Goal: Check status: Check status

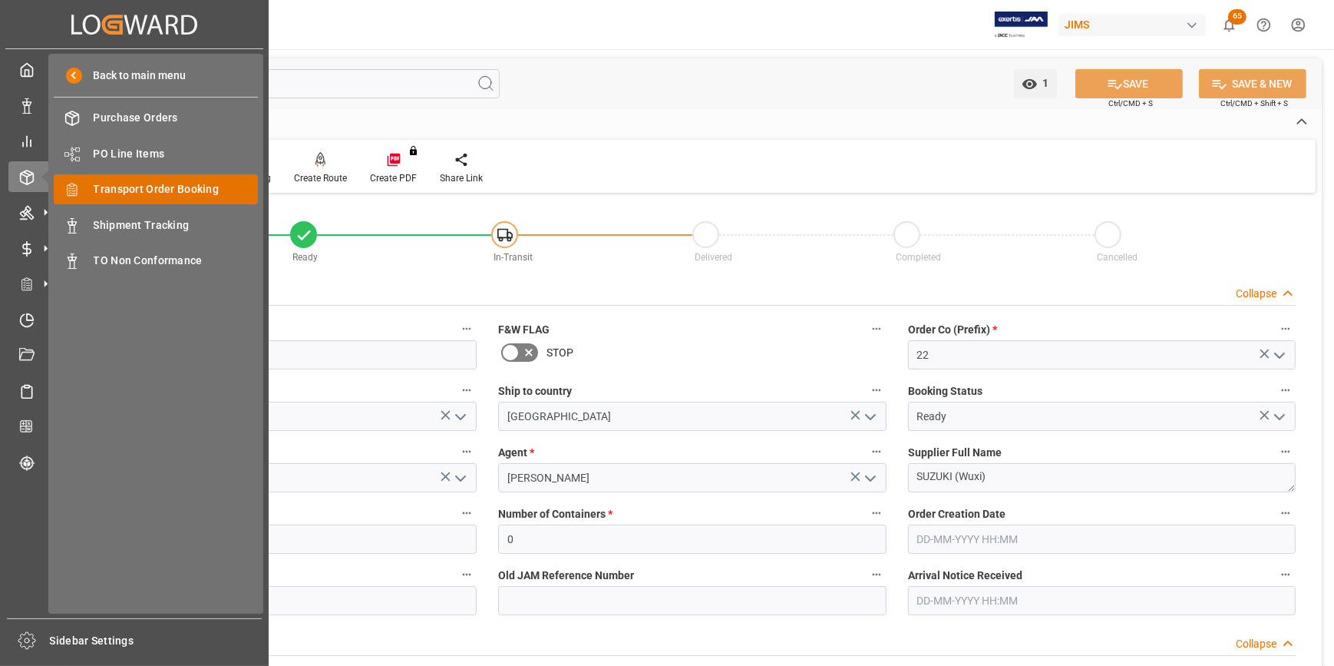
click at [146, 190] on span "Transport Order Booking" at bounding box center [176, 189] width 165 height 16
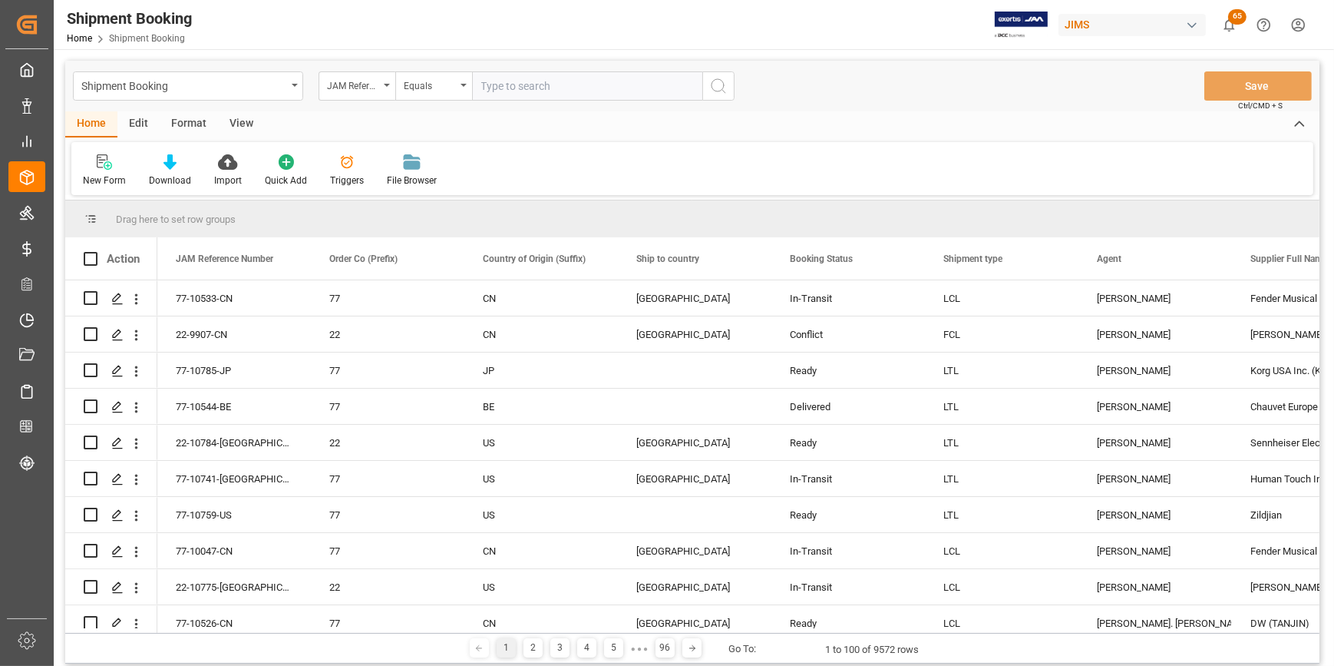
click at [516, 88] on input "text" at bounding box center [587, 85] width 230 height 29
type input "22-9885-cn"
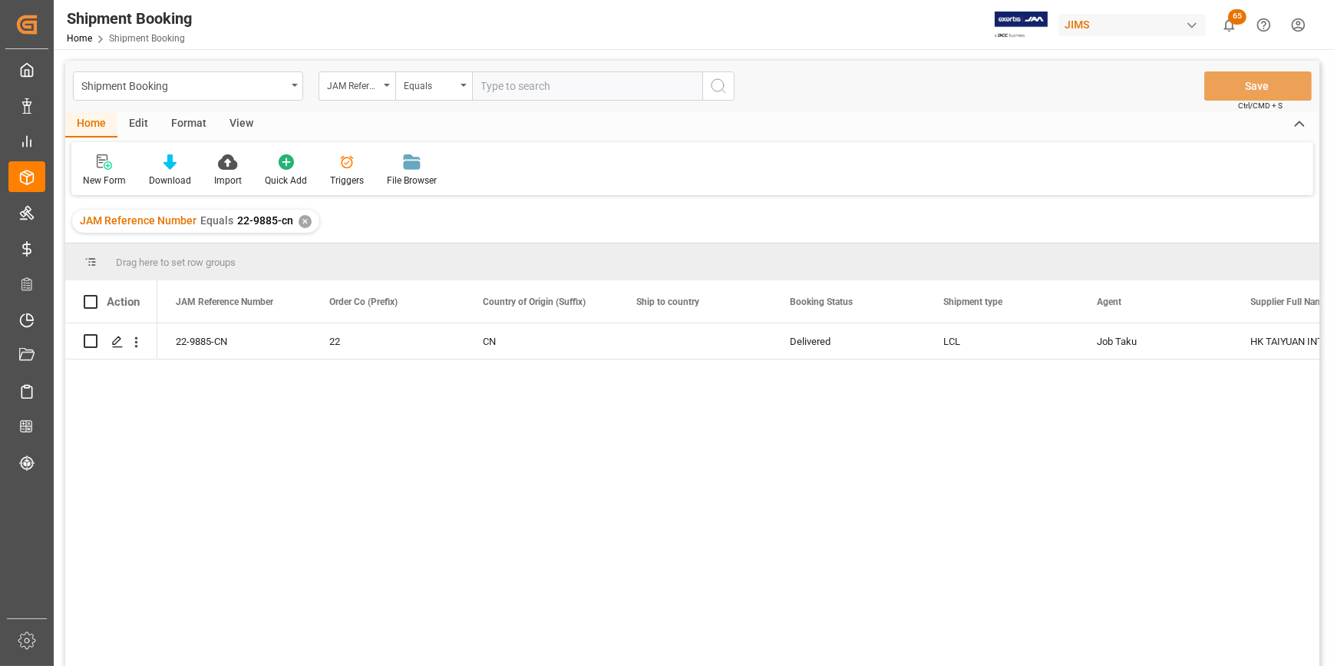
click at [847, 397] on div "22-9885-CN 22 CN Delivered LCL Job Taku HK TAIYUAN INTERNATIONAL MUSIC INSTRUME…" at bounding box center [738, 499] width 1162 height 352
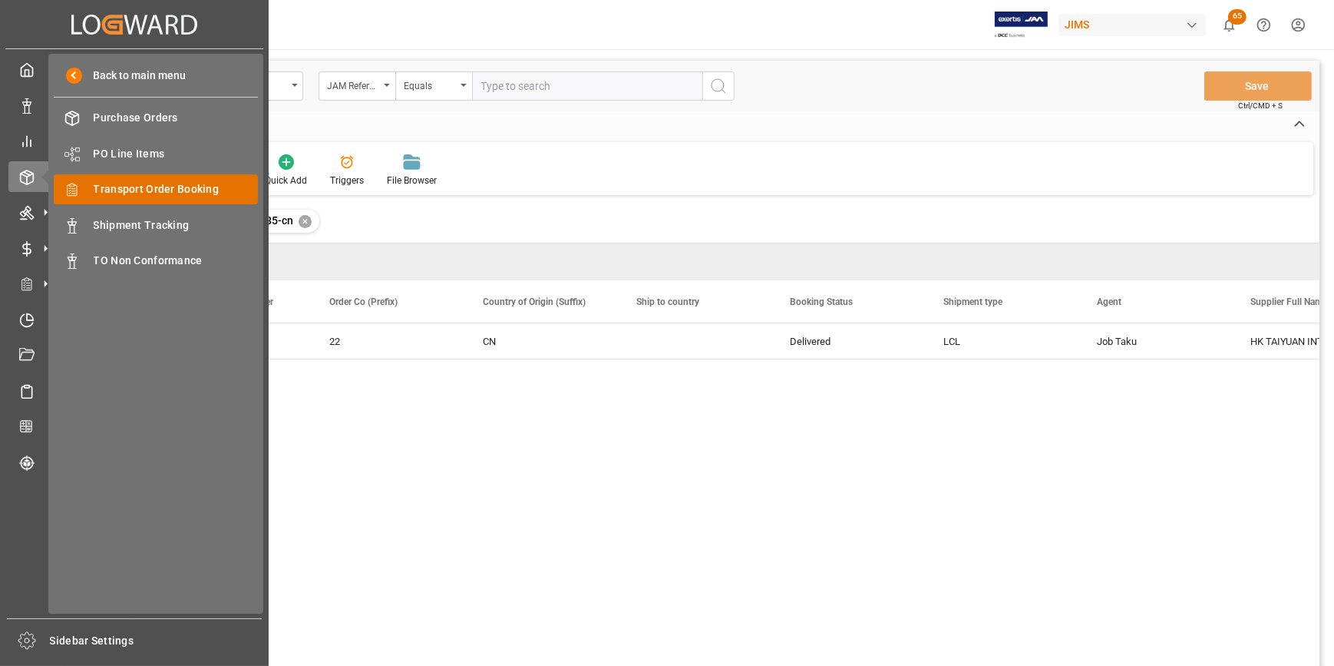
click at [117, 194] on span "Transport Order Booking" at bounding box center [176, 189] width 165 height 16
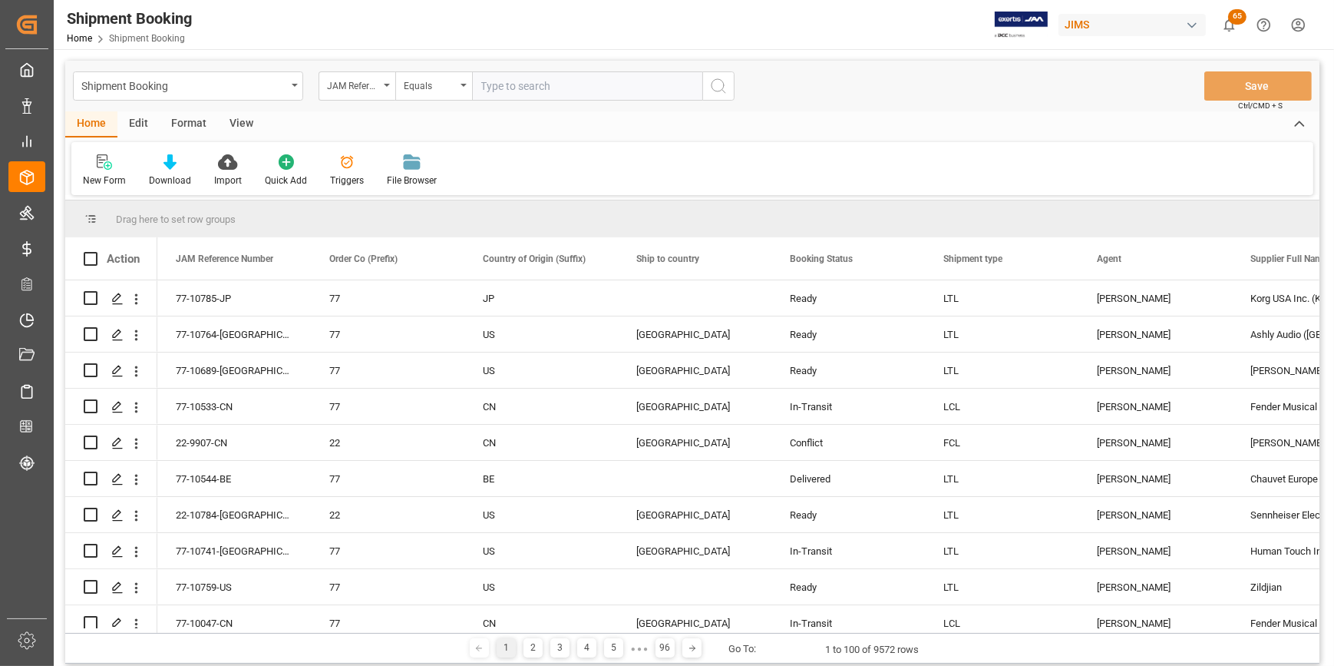
click at [507, 89] on input "text" at bounding box center [587, 85] width 230 height 29
paste input "22-10672-MY"
type input "22-10672-MY"
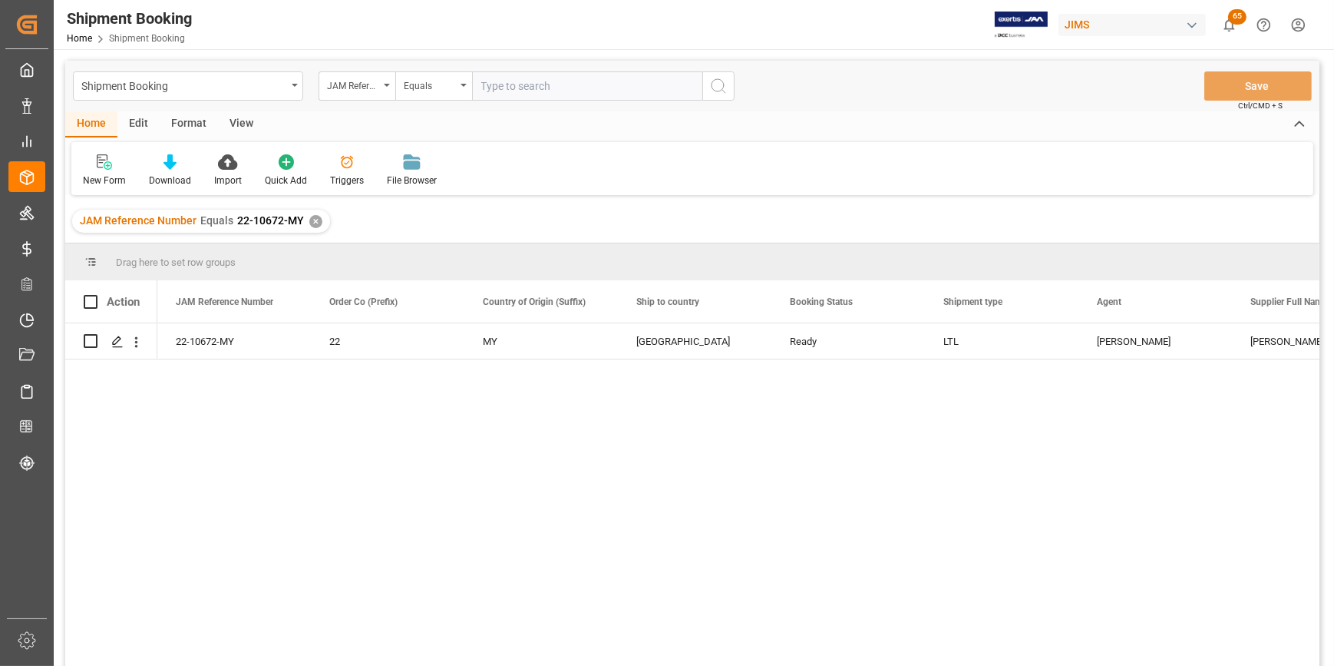
click at [811, 446] on div "22-10672-MY 22 MY [GEOGRAPHIC_DATA] Ready LTL [PERSON_NAME] [PERSON_NAME] & [PE…" at bounding box center [738, 499] width 1162 height 352
click at [109, 345] on div "Press SPACE to select this row." at bounding box center [116, 342] width 23 height 28
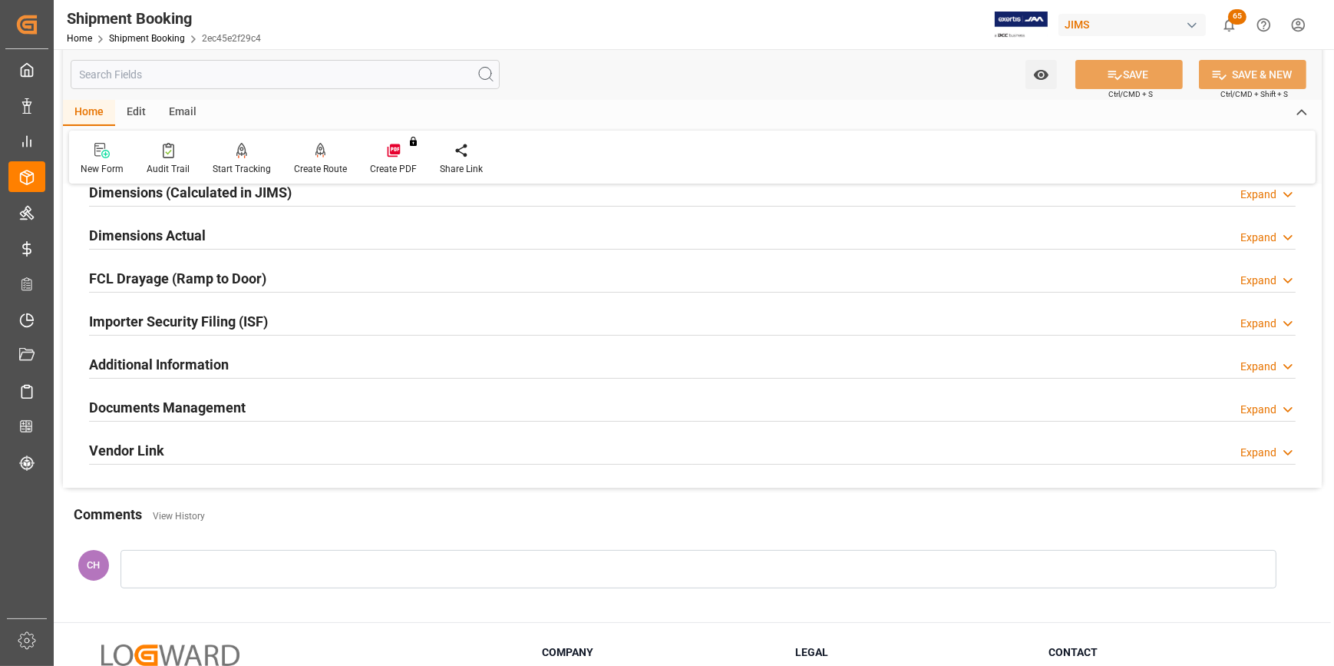
scroll to position [207, 0]
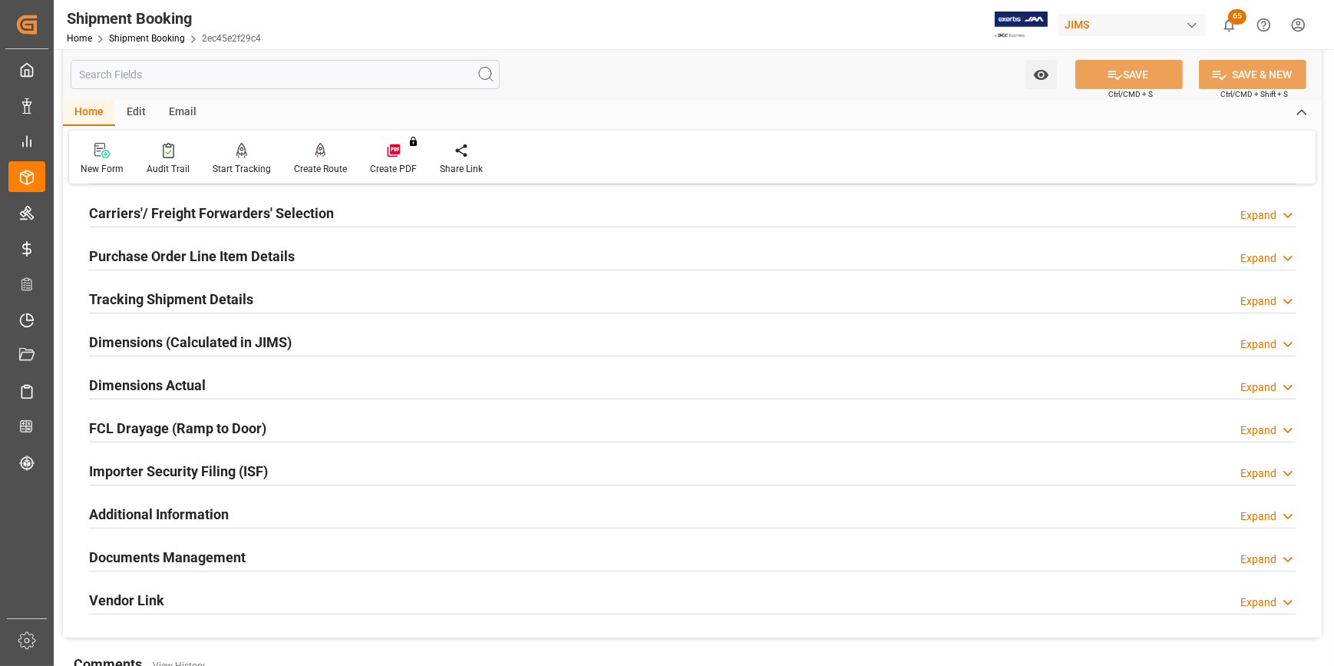
click at [141, 305] on h2 "Tracking Shipment Details" at bounding box center [171, 299] width 164 height 21
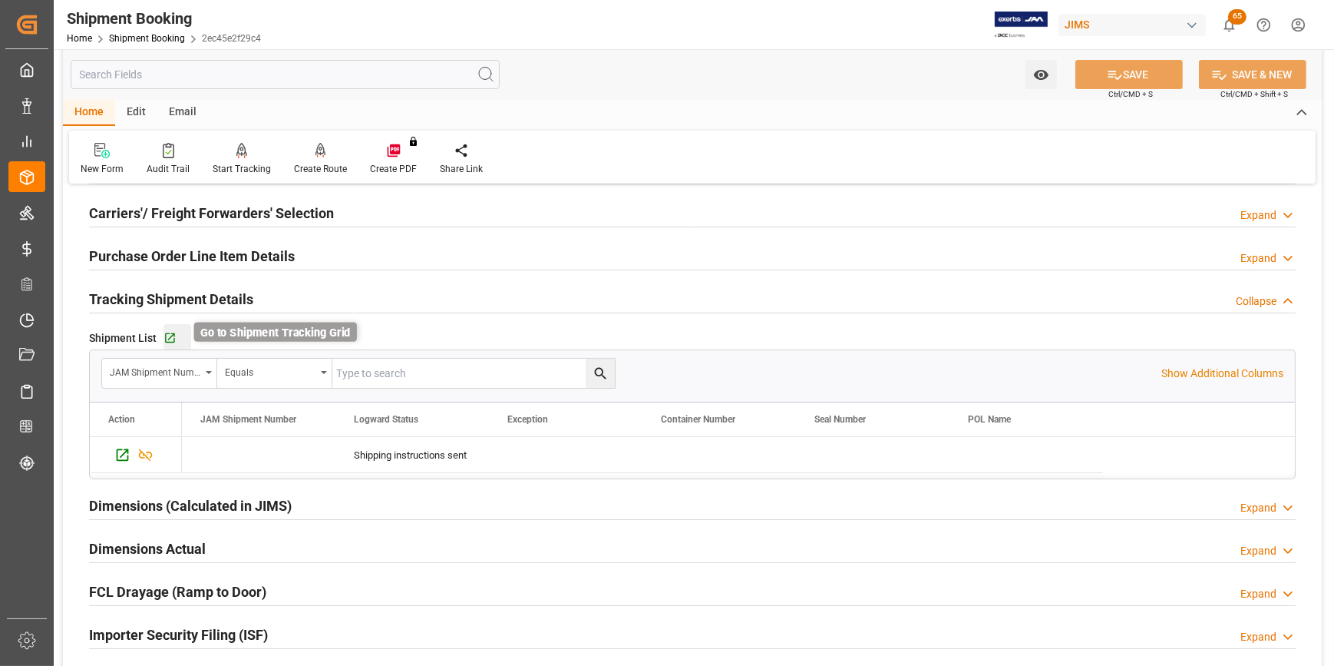
click at [167, 340] on icon "button" at bounding box center [170, 338] width 13 height 13
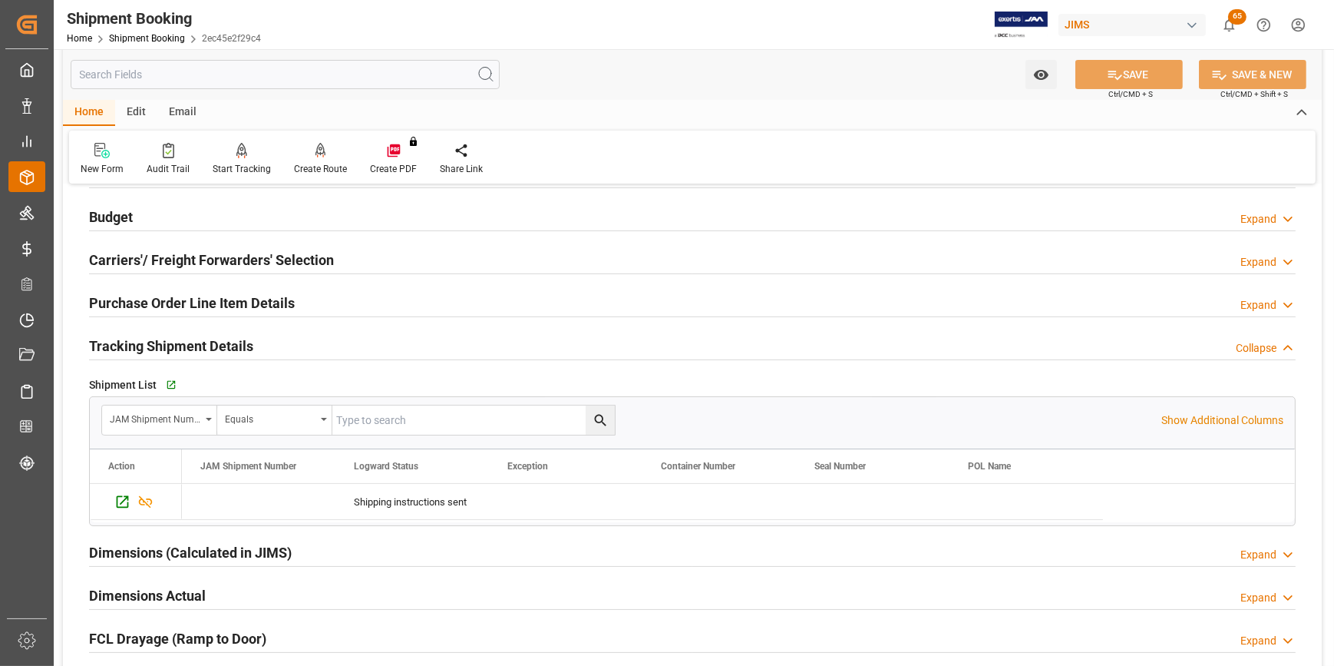
scroll to position [137, 0]
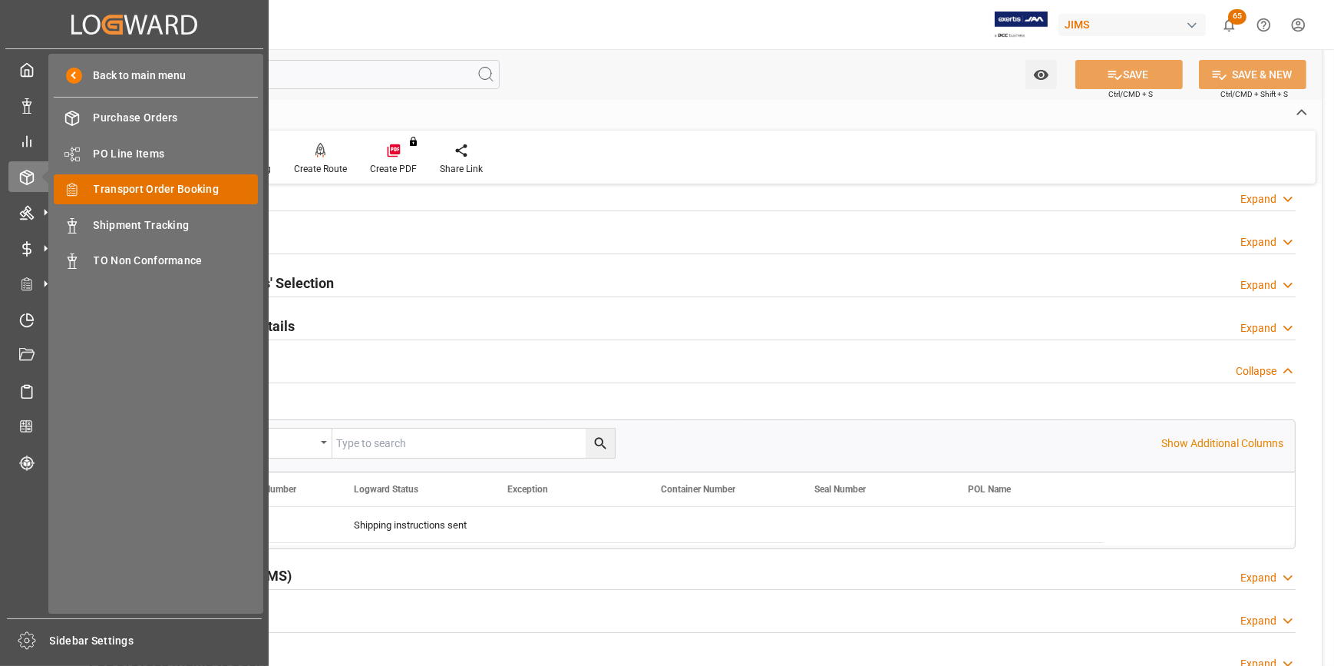
click at [142, 190] on span "Transport Order Booking" at bounding box center [176, 189] width 165 height 16
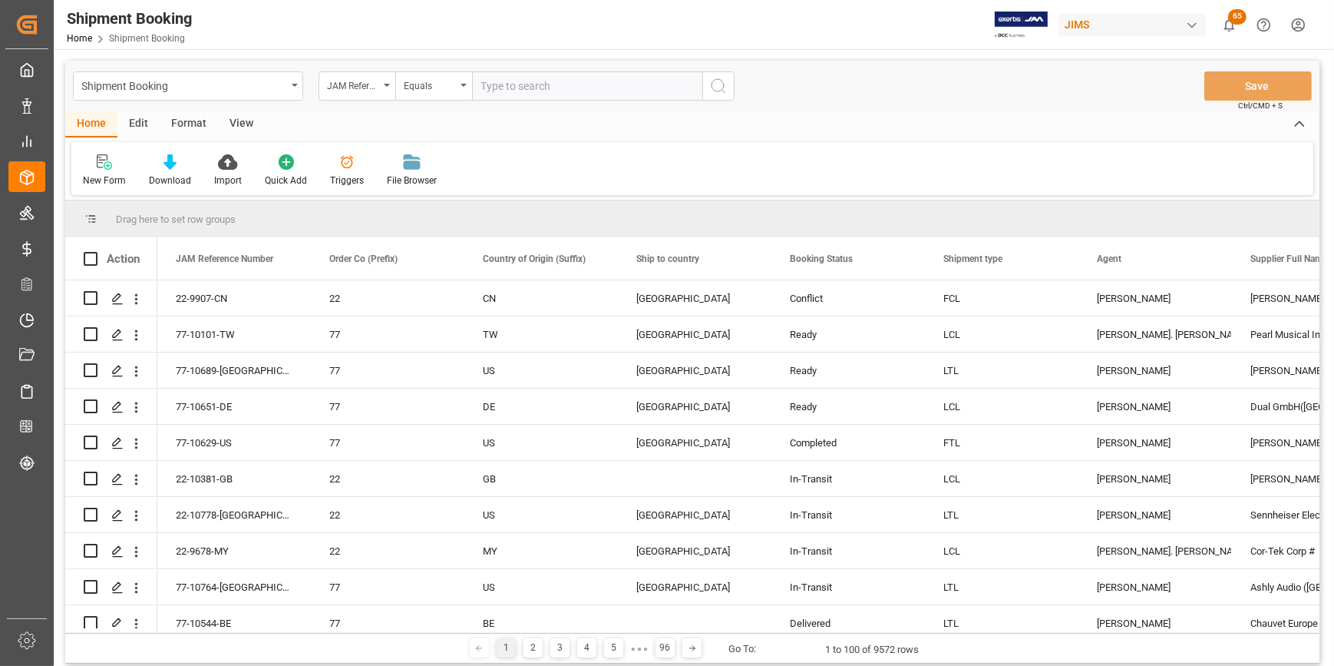
click at [489, 87] on input "text" at bounding box center [587, 85] width 230 height 29
type input "22-9796-ID"
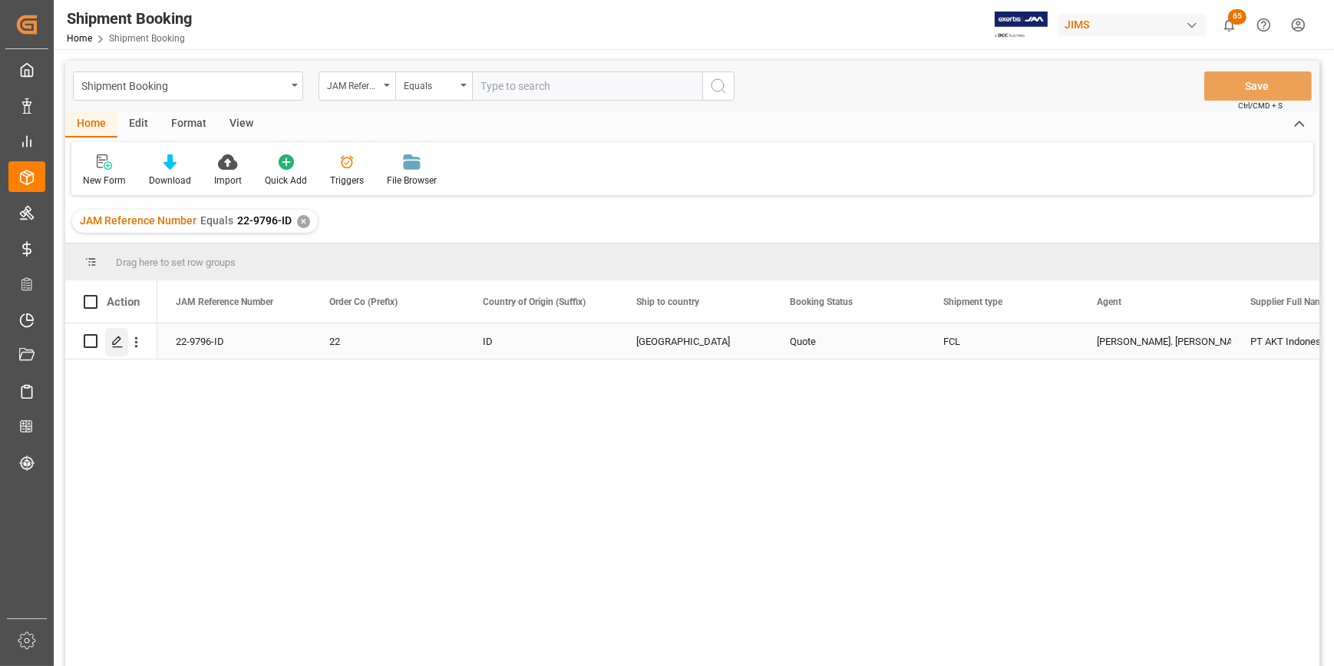
click at [113, 340] on icon "Press SPACE to select this row." at bounding box center [117, 341] width 12 height 12
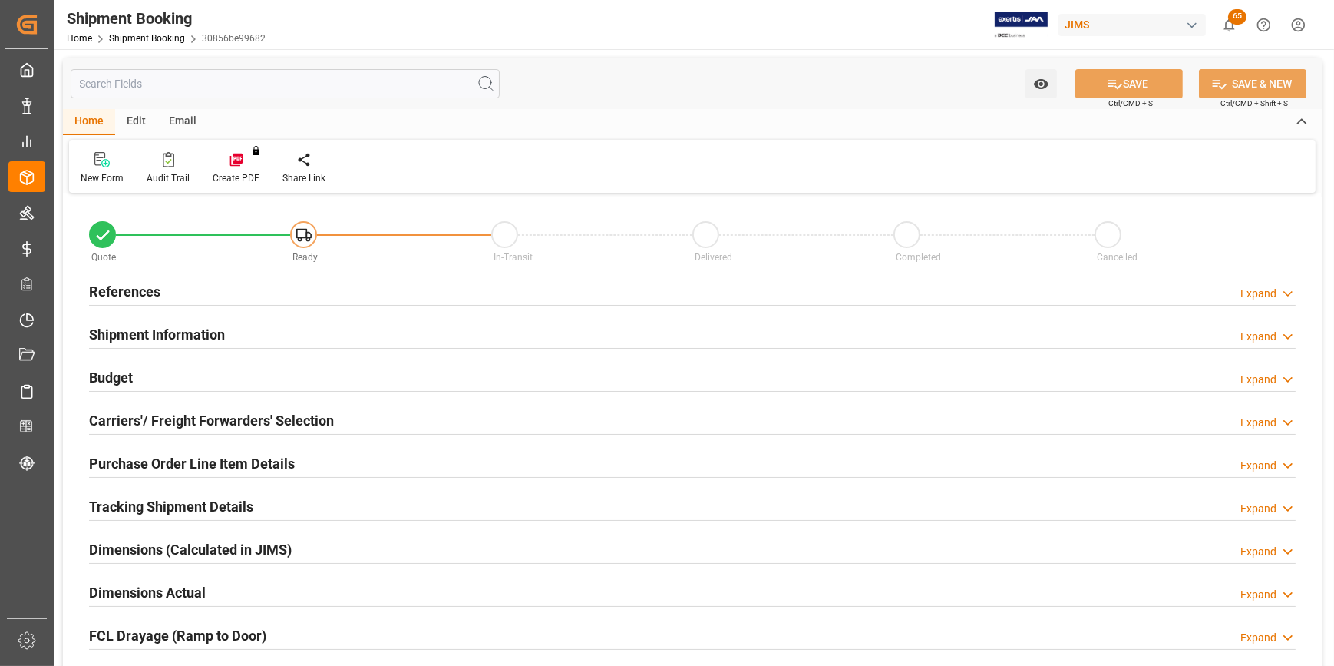
type input "27"
click at [154, 457] on h2 "Purchase Order Line Item Details" at bounding box center [192, 463] width 206 height 21
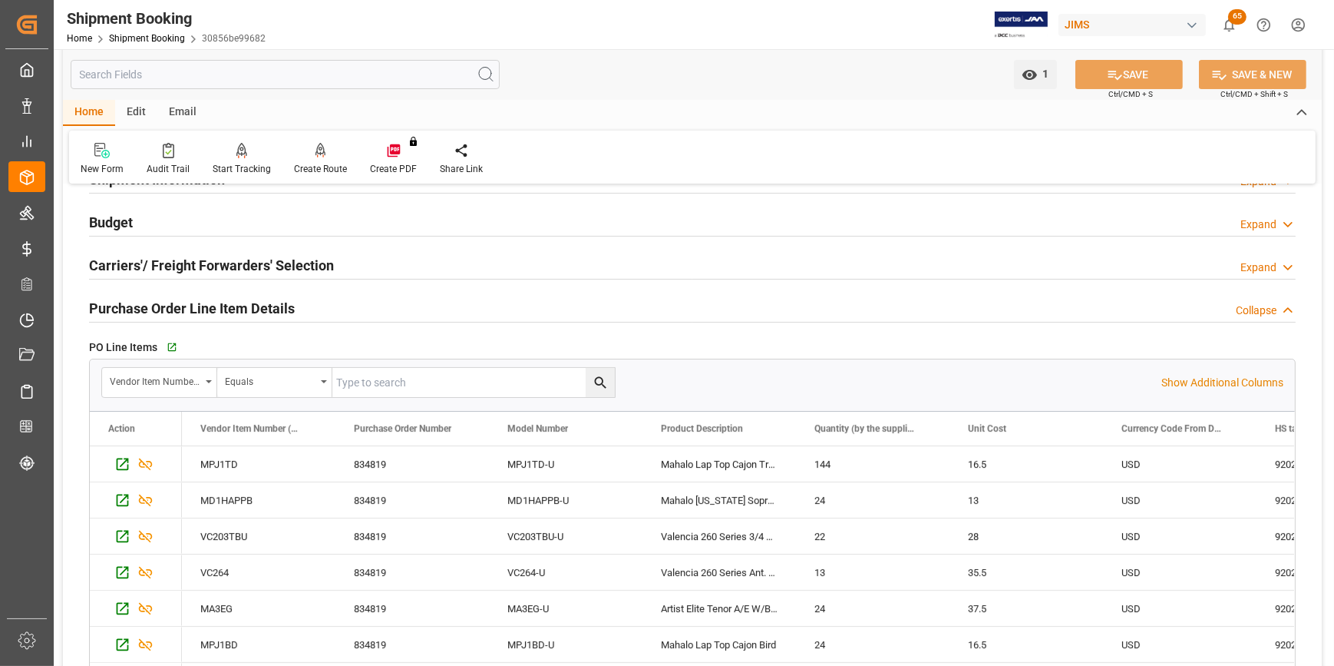
scroll to position [139, 0]
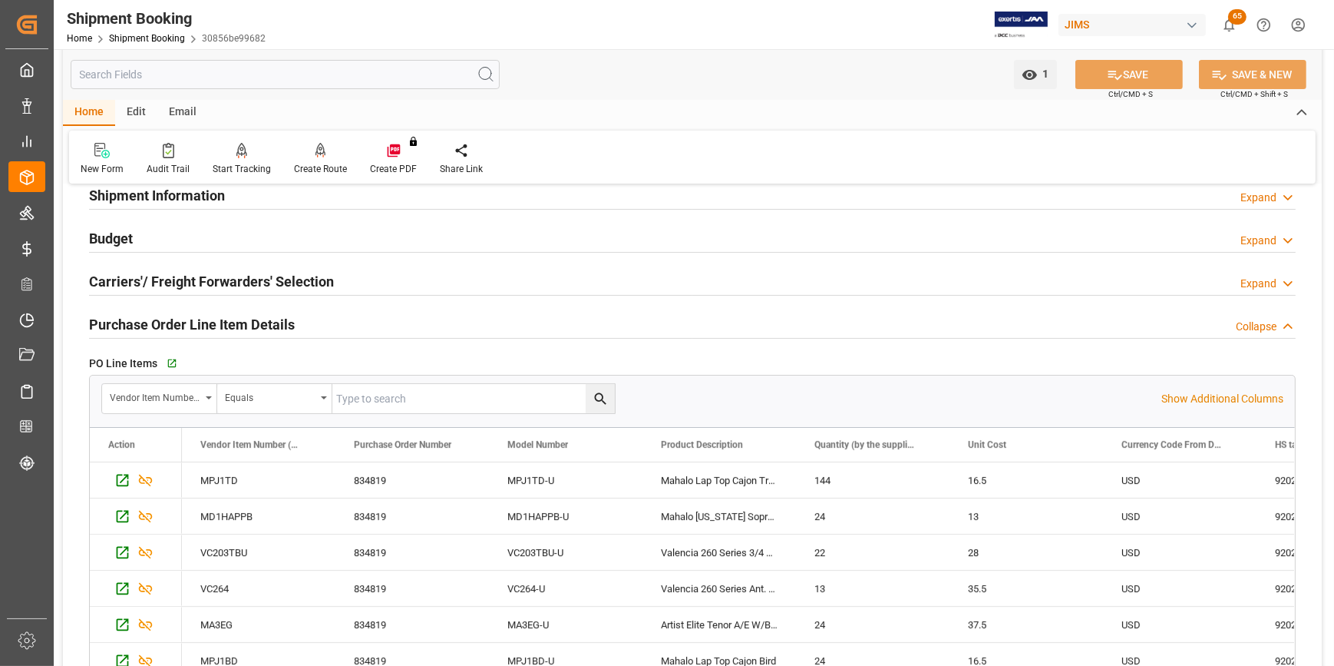
click at [127, 197] on h2 "Shipment Information" at bounding box center [157, 195] width 136 height 21
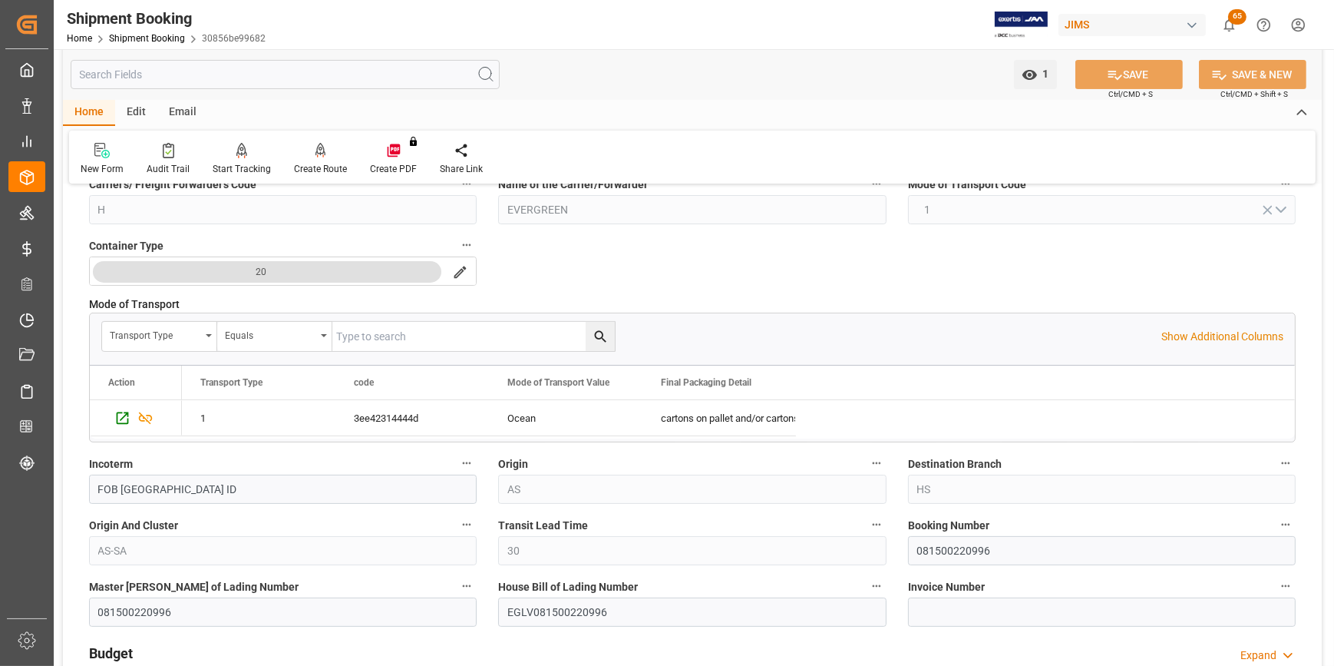
scroll to position [349, 0]
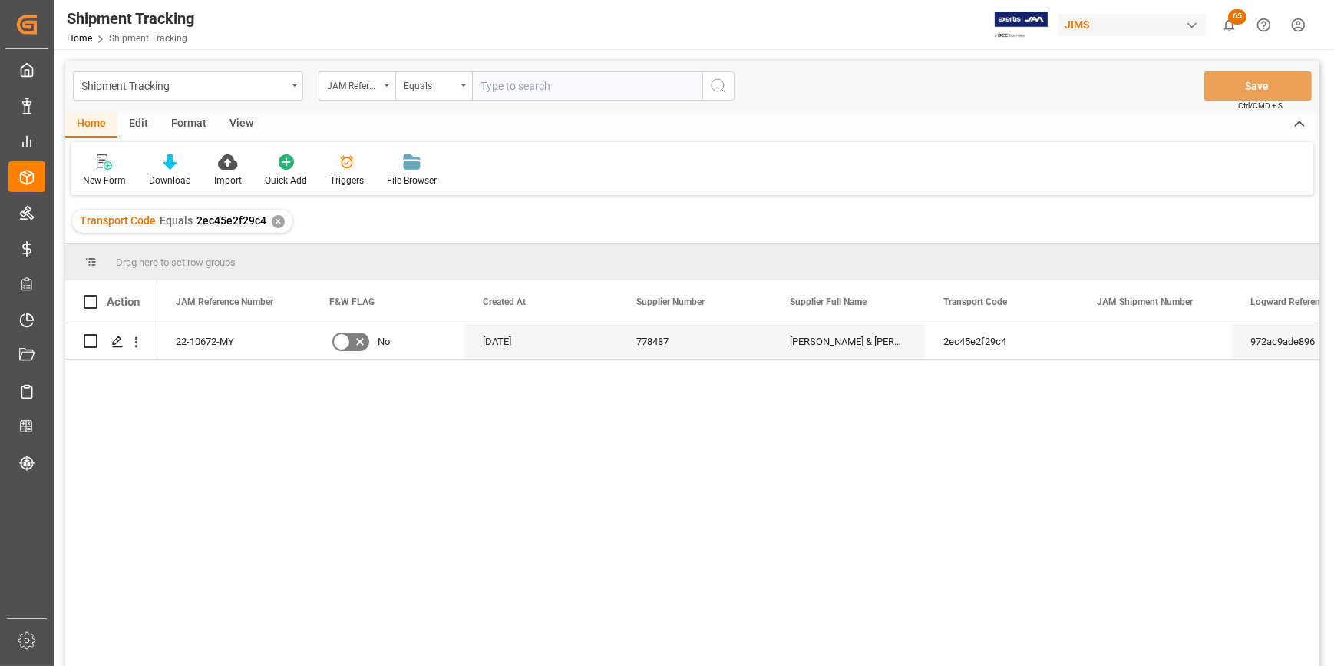
click at [481, 449] on div "22-10672-MY No [DATE] 778487 [PERSON_NAME][GEOGRAPHIC_DATA][PERSON_NAME] (US fu…" at bounding box center [738, 499] width 1162 height 352
click at [114, 342] on icon "Press SPACE to select this row." at bounding box center [117, 341] width 12 height 12
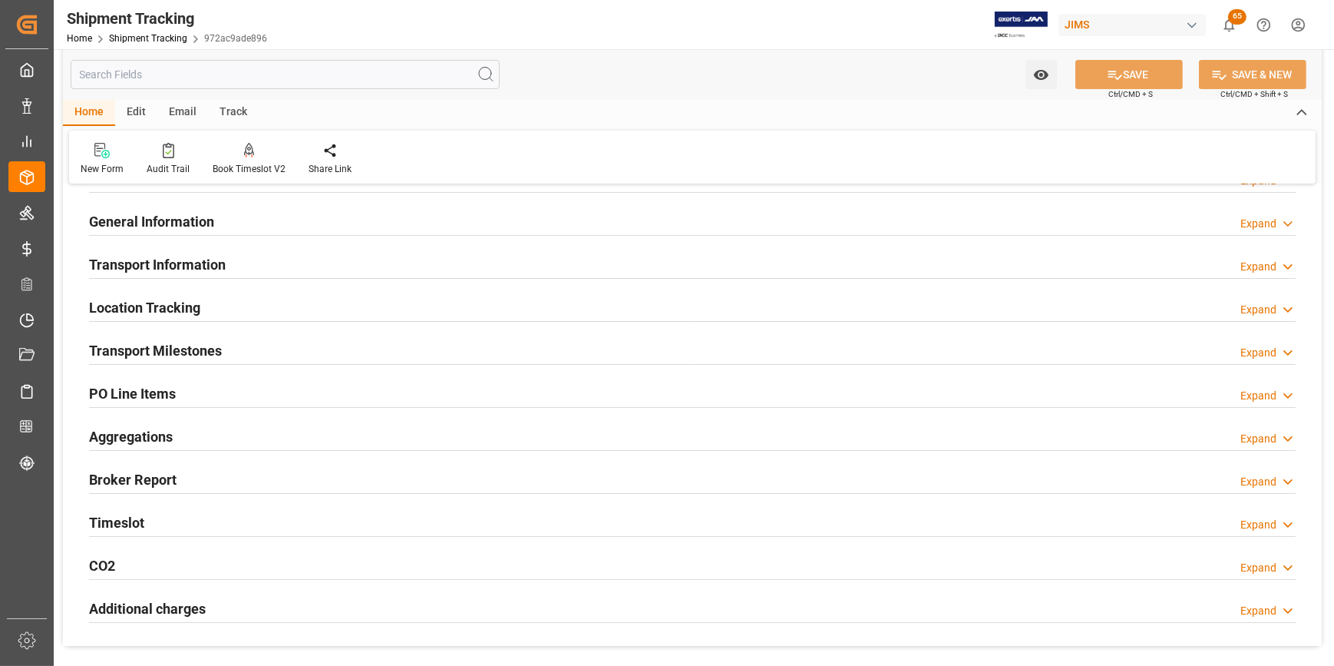
scroll to position [209, 0]
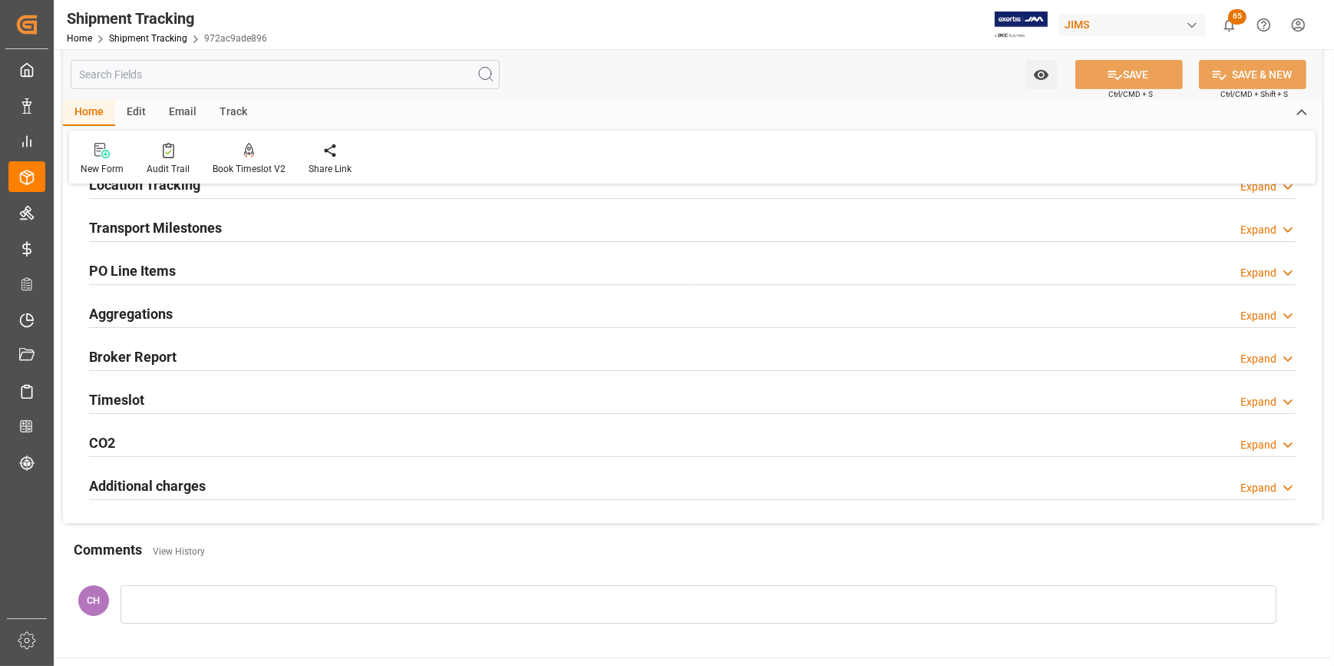
click at [150, 232] on h2 "Transport Milestones" at bounding box center [155, 227] width 133 height 21
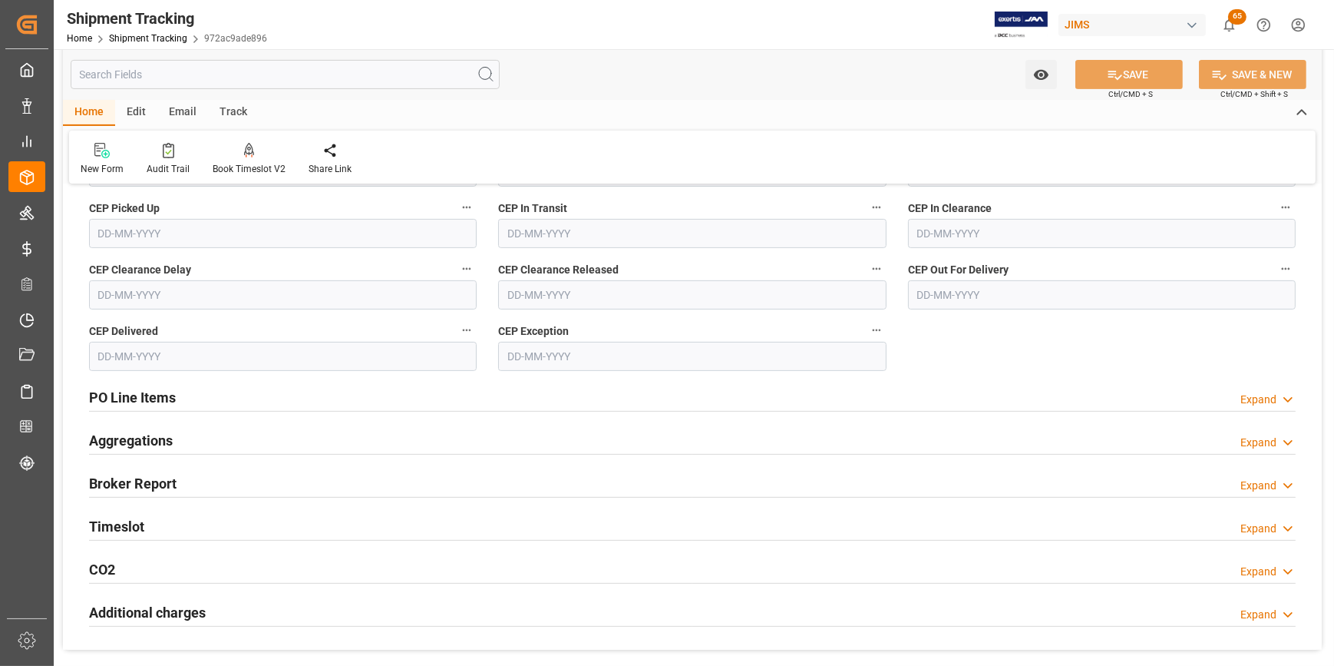
scroll to position [698, 0]
